Goal: Information Seeking & Learning: Learn about a topic

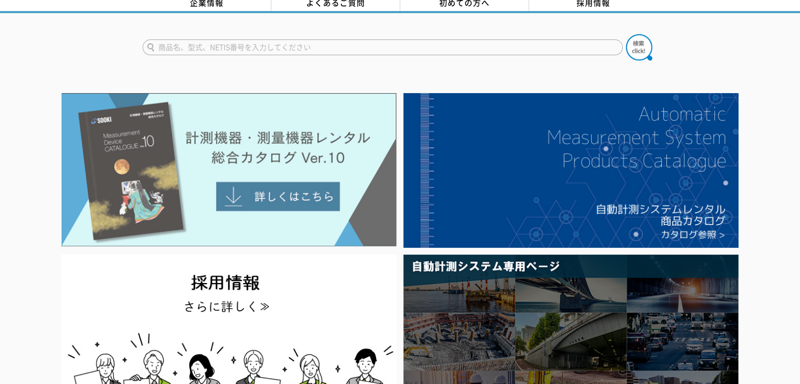
scroll to position [55, 0]
click at [289, 187] on img at bounding box center [229, 170] width 335 height 154
